Goal: Navigation & Orientation: Find specific page/section

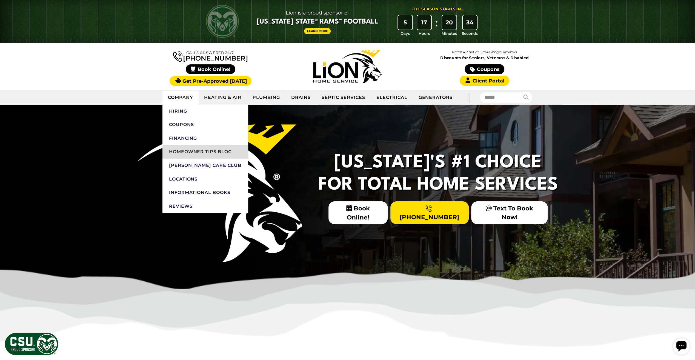
click at [191, 150] on link "Homeowner Tips Blog" at bounding box center [206, 152] width 86 height 14
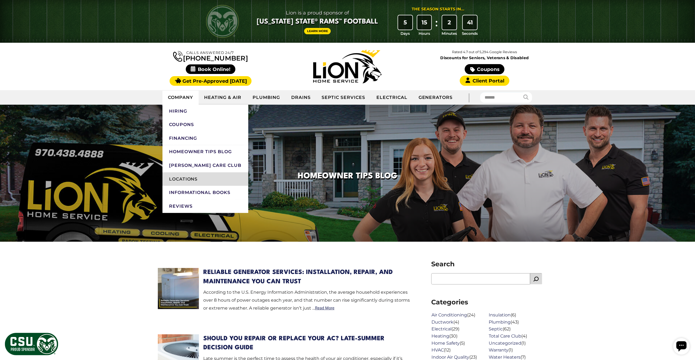
click at [182, 179] on link "Locations" at bounding box center [206, 179] width 86 height 14
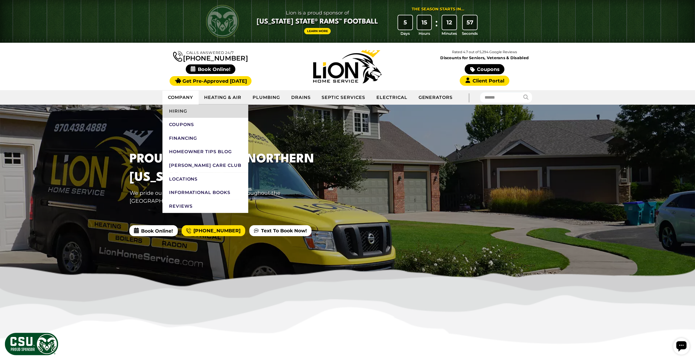
click at [176, 112] on link "Hiring" at bounding box center [206, 111] width 86 height 14
